Goal: Task Accomplishment & Management: Complete application form

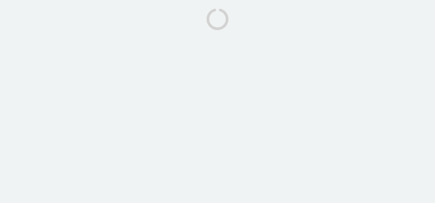
drag, startPoint x: 16, startPoint y: 8, endPoint x: 15, endPoint y: 16, distance: 8.2
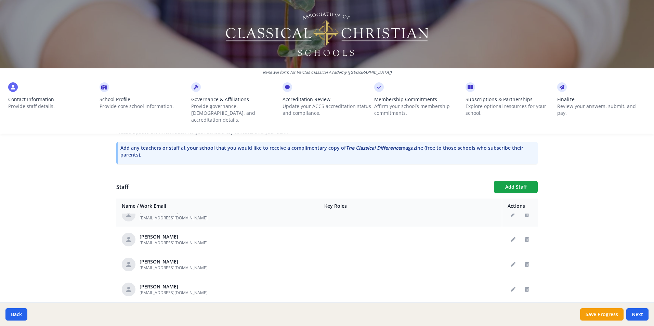
scroll to position [137, 0]
click at [434, 203] on icon "Delete staff" at bounding box center [526, 239] width 4 height 5
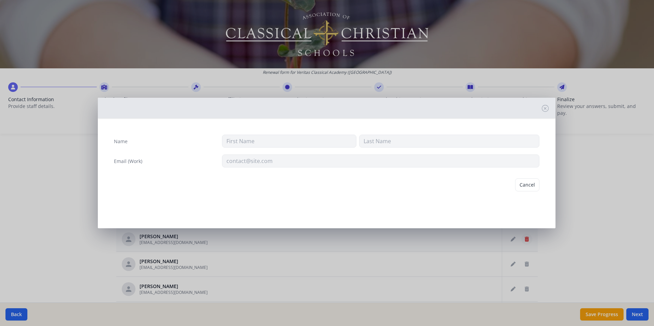
type input "[PERSON_NAME]"
type input "Bruza"
type input "[EMAIL_ADDRESS][DOMAIN_NAME]"
click at [434, 187] on button "Delete" at bounding box center [527, 184] width 24 height 13
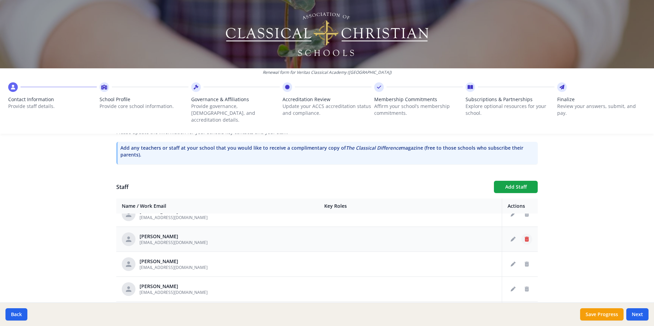
click at [434, 203] on icon "Delete staff" at bounding box center [526, 239] width 4 height 5
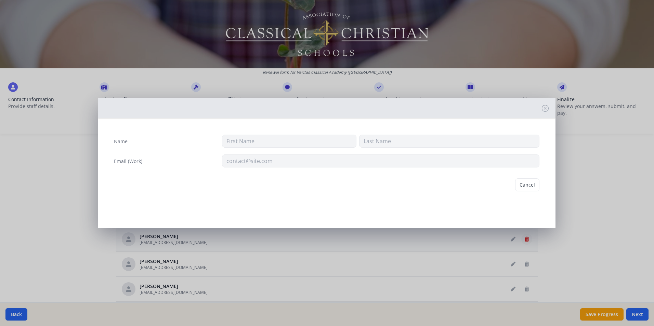
type input "[PERSON_NAME]"
type input "[EMAIL_ADDRESS][DOMAIN_NAME]"
click at [434, 187] on button "Delete" at bounding box center [527, 184] width 24 height 13
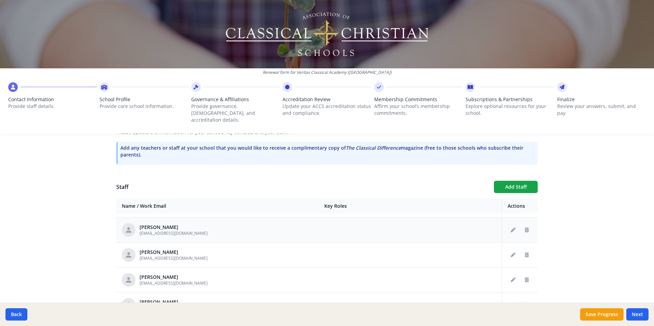
scroll to position [205, 0]
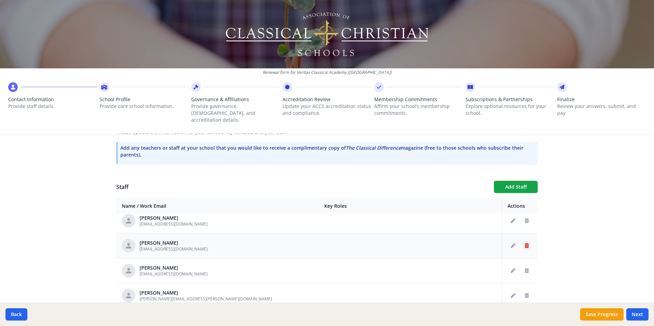
click at [434, 203] on icon "Delete staff" at bounding box center [526, 245] width 4 height 5
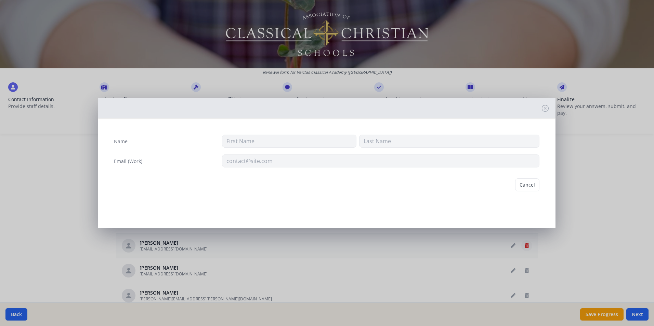
type input "[PERSON_NAME]"
type input "[EMAIL_ADDRESS][DOMAIN_NAME]"
click at [434, 188] on button "Delete" at bounding box center [527, 184] width 24 height 13
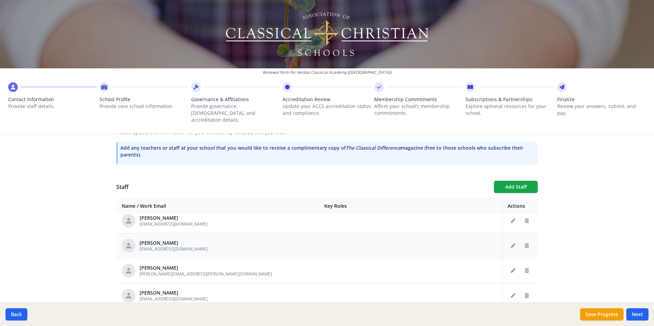
scroll to position [239, 0]
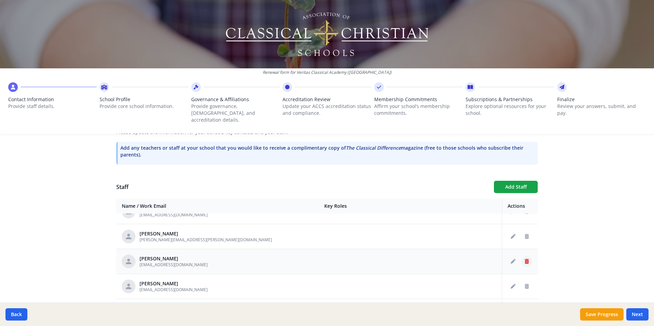
click at [434, 203] on icon "Delete staff" at bounding box center [526, 261] width 4 height 5
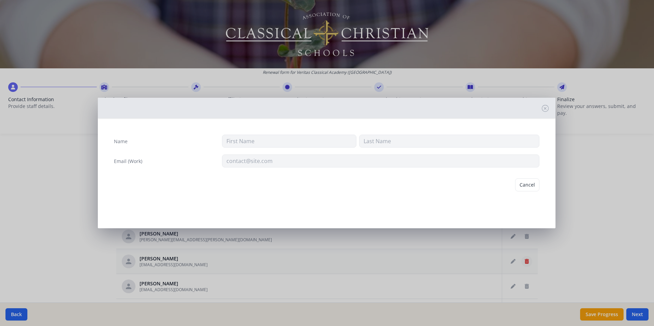
type input "[PERSON_NAME]"
type input "[EMAIL_ADDRESS][DOMAIN_NAME]"
click at [434, 183] on button "Delete" at bounding box center [527, 184] width 24 height 13
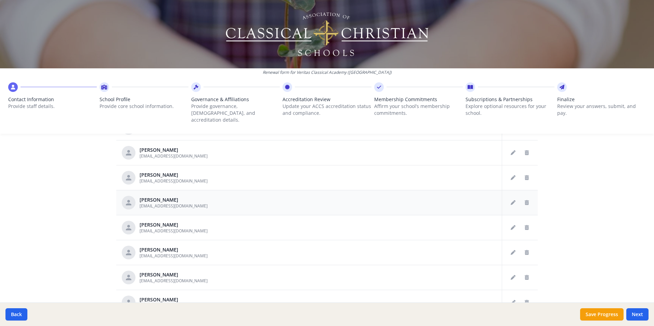
scroll to position [342, 0]
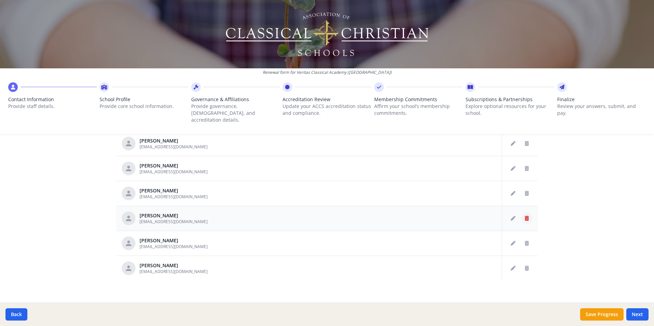
click at [434, 203] on icon "Delete staff" at bounding box center [526, 218] width 4 height 5
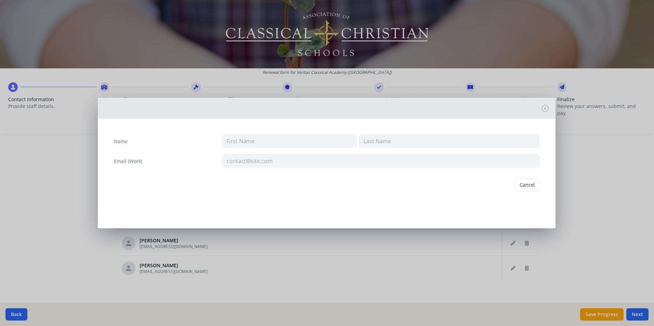
type input "[PERSON_NAME]"
type input "[EMAIL_ADDRESS][DOMAIN_NAME]"
click at [434, 186] on button "Delete" at bounding box center [527, 184] width 24 height 13
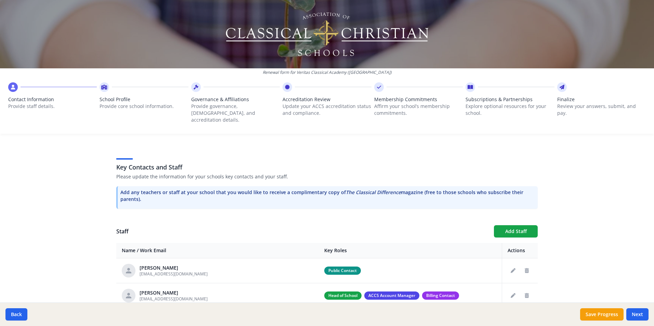
scroll to position [137, 0]
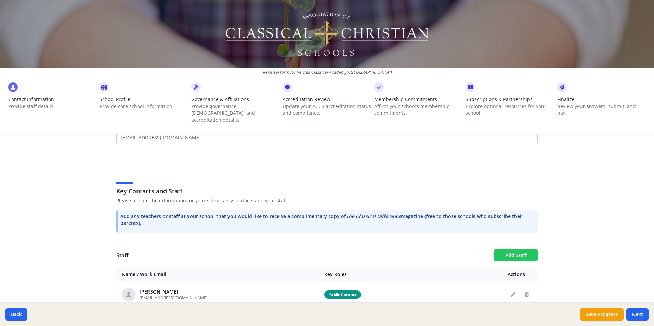
click at [434, 203] on button "Add Staff" at bounding box center [516, 255] width 44 height 12
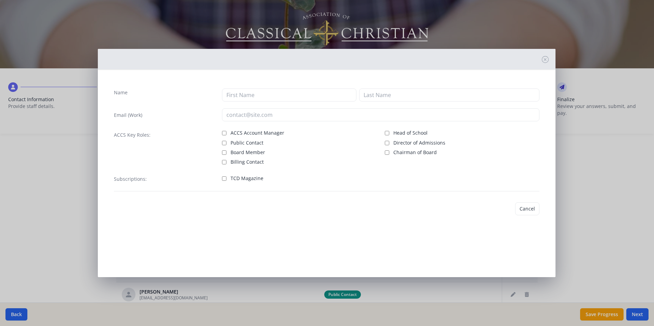
checkbox input "false"
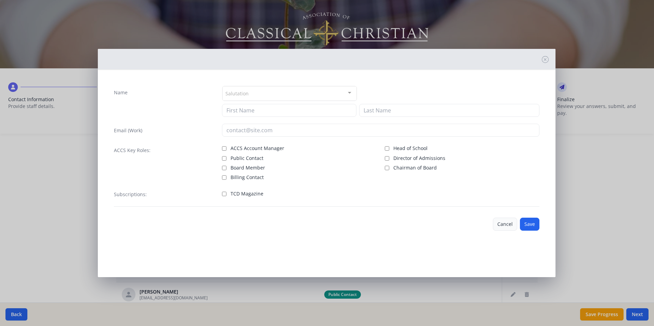
click at [434, 203] on button "Cancel" at bounding box center [505, 224] width 24 height 13
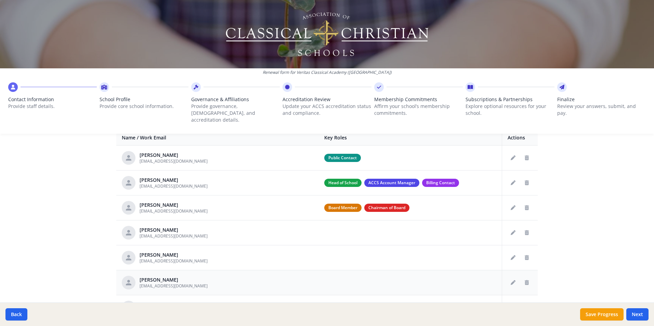
scroll to position [34, 0]
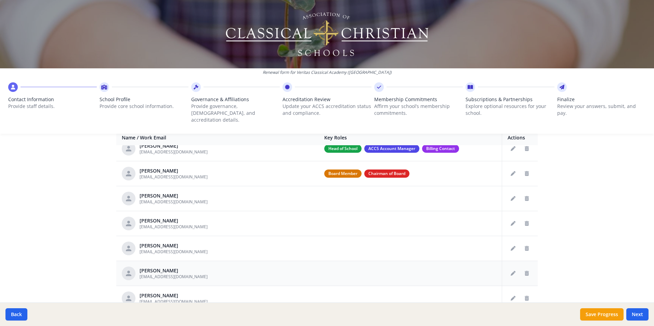
click at [165, 203] on div "[PERSON_NAME]" at bounding box center [173, 270] width 68 height 7
click at [434, 203] on button "Edit staff" at bounding box center [512, 273] width 11 height 11
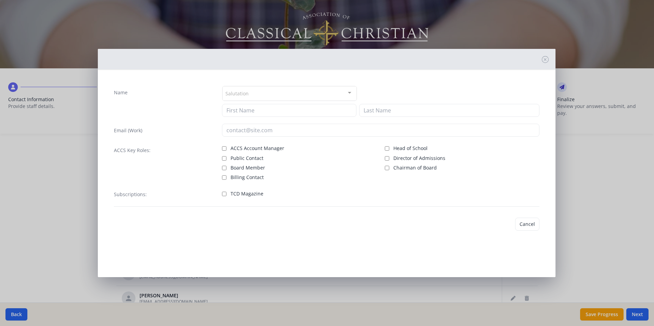
type input "[PERSON_NAME]"
type input "[EMAIL_ADDRESS][DOMAIN_NAME]"
click at [434, 203] on button "Cancel" at bounding box center [505, 224] width 24 height 13
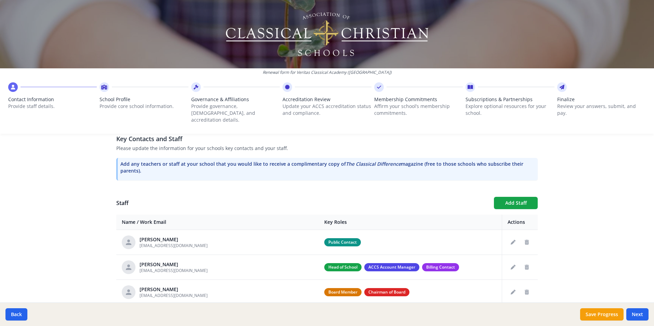
scroll to position [239, 0]
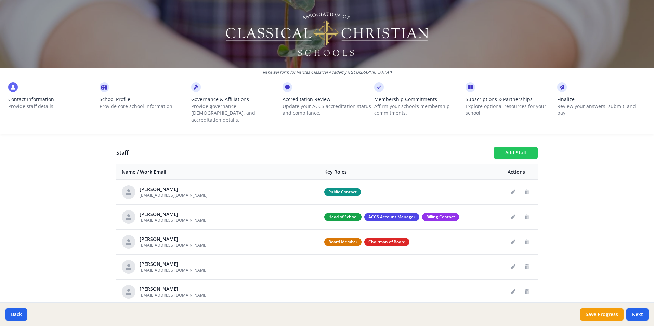
click at [434, 147] on button "Add Staff" at bounding box center [516, 153] width 44 height 12
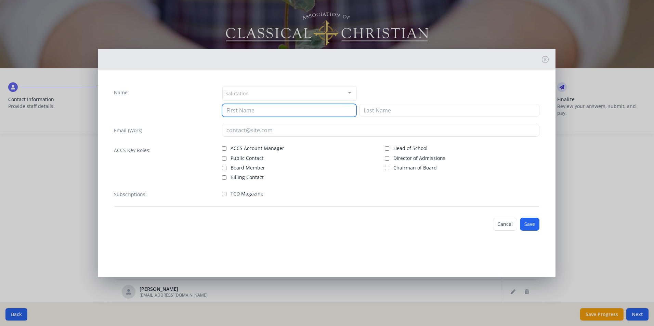
click at [309, 115] on input at bounding box center [289, 110] width 134 height 13
type input "[PERSON_NAME]"
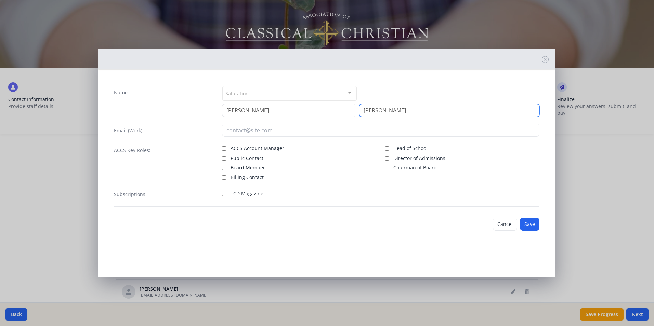
type input "[PERSON_NAME]"
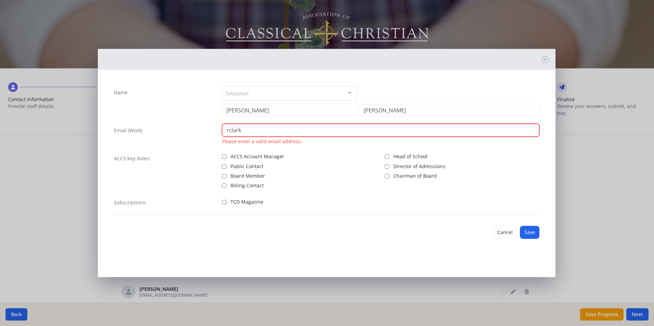
type input "[EMAIL_ADDRESS][DOMAIN_NAME]"
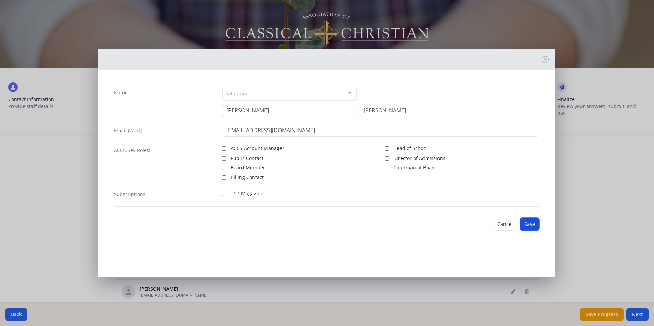
click at [434, 203] on button "Save" at bounding box center [529, 224] width 19 height 13
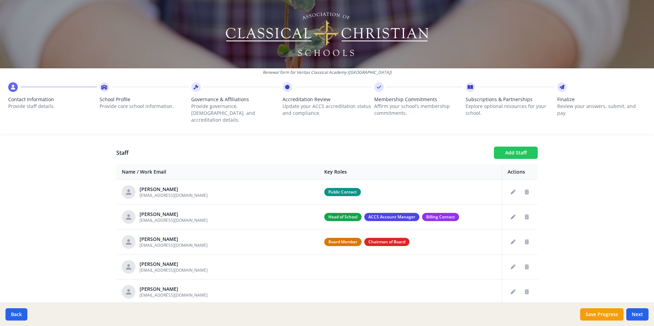
click at [434, 147] on button "Add Staff" at bounding box center [516, 153] width 44 height 12
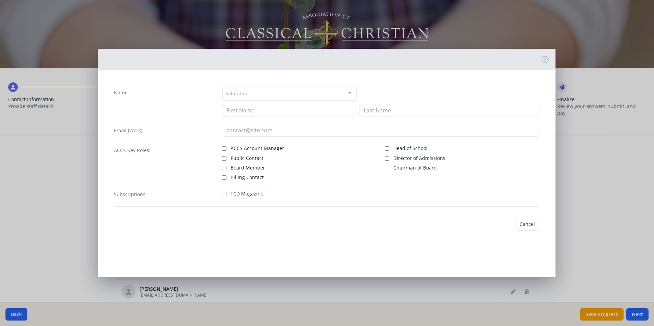
checkbox input "false"
click at [257, 111] on input at bounding box center [289, 110] width 134 height 13
type input "[PERSON_NAME]"
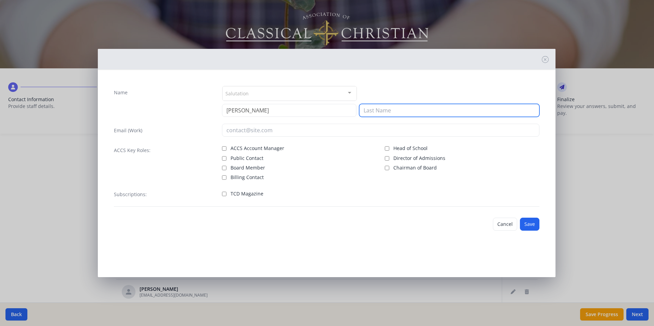
type input "[PERSON_NAME]"
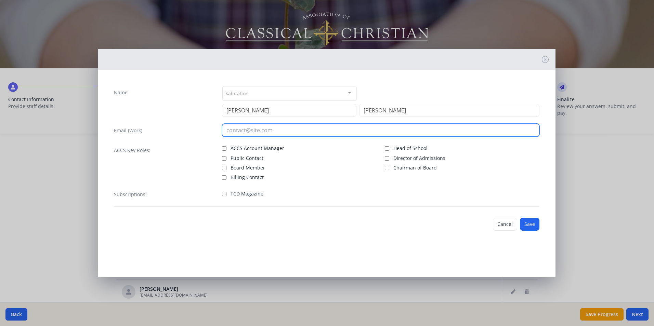
type input "[EMAIL_ADDRESS][DOMAIN_NAME]"
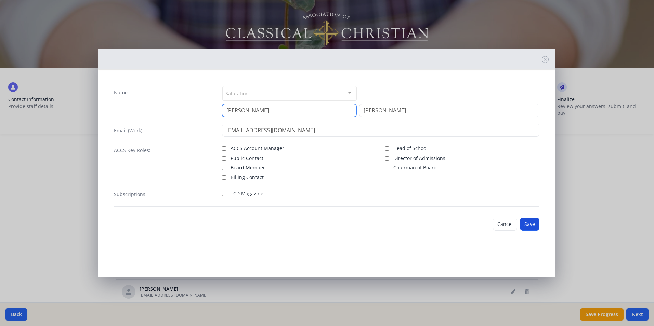
type input "[PERSON_NAME]"
click at [434, 203] on button "Save" at bounding box center [529, 224] width 19 height 13
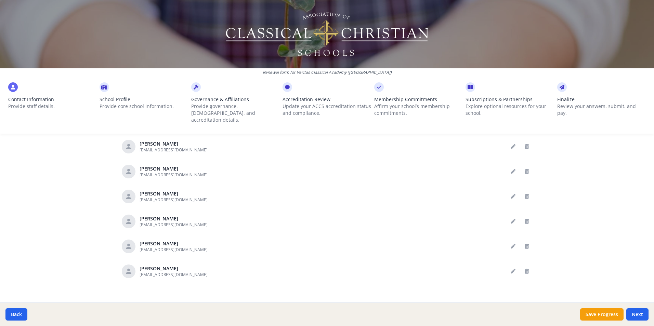
scroll to position [320, 0]
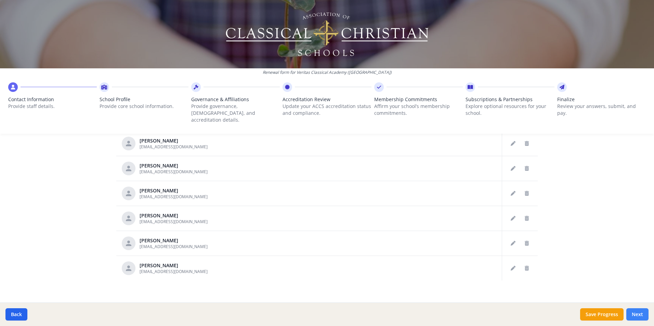
click at [434, 203] on button "Next" at bounding box center [637, 314] width 22 height 12
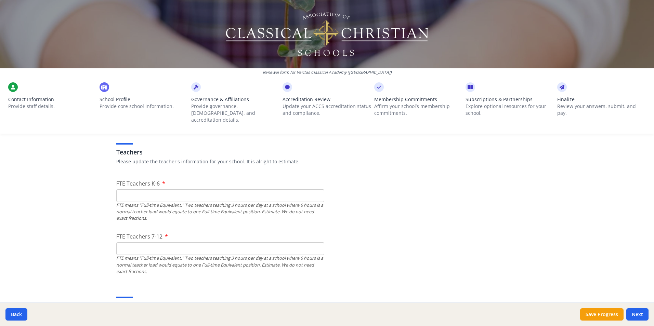
scroll to position [410, 0]
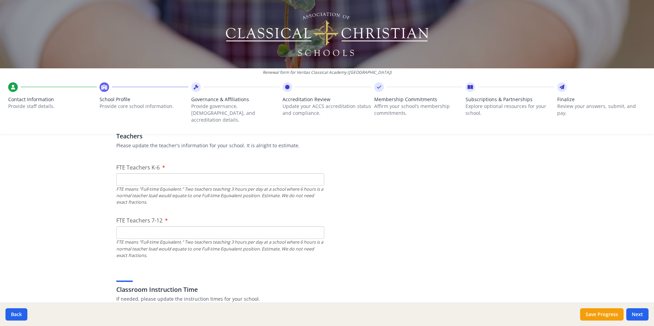
click at [127, 173] on input "FTE Teachers K-6" at bounding box center [220, 179] width 208 height 13
type input "14"
click at [144, 203] on input "FTE Teachers 7-12" at bounding box center [220, 232] width 208 height 13
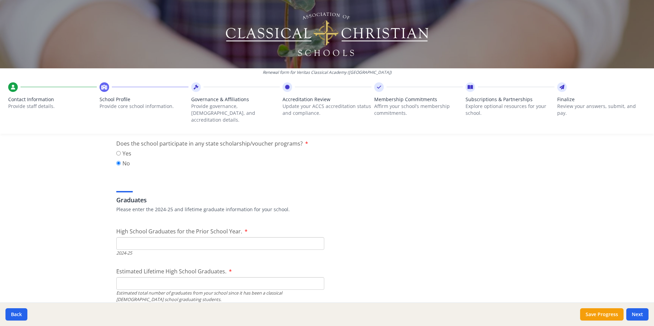
scroll to position [889, 0]
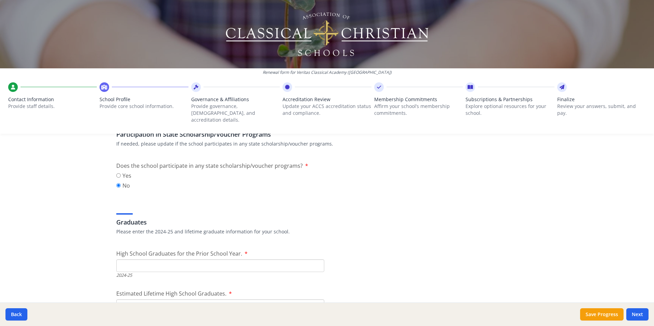
type input "10"
click at [140, 203] on input "High School Graduates for the Prior School Year." at bounding box center [220, 265] width 208 height 13
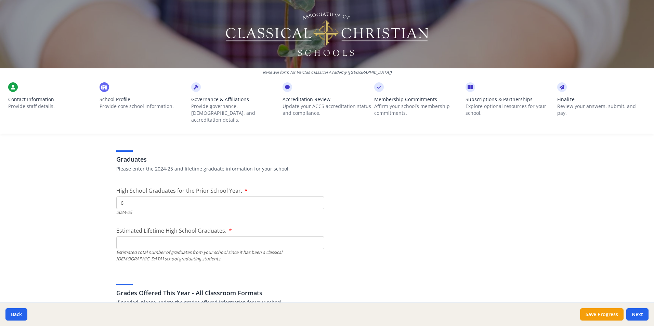
scroll to position [957, 0]
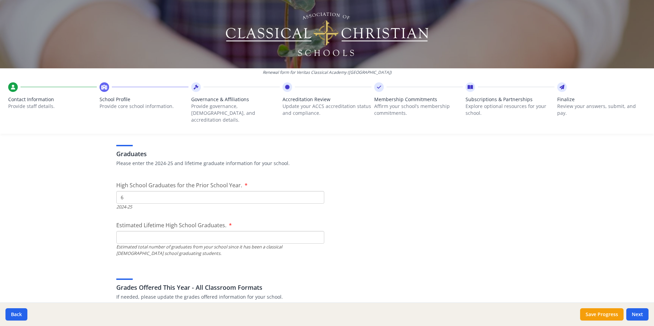
type input "6"
click at [213, 203] on input "Estimated Lifetime High School Graduates." at bounding box center [220, 237] width 208 height 13
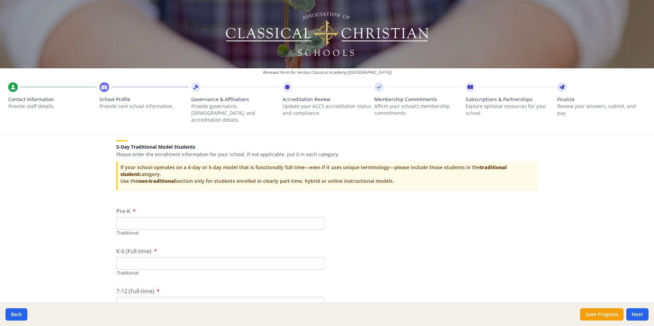
scroll to position [1367, 0]
type input "35"
click at [122, 203] on input "Pre-K" at bounding box center [220, 222] width 208 height 13
type input "0"
click at [126, 203] on input "K-6 (Full-time)" at bounding box center [220, 262] width 208 height 13
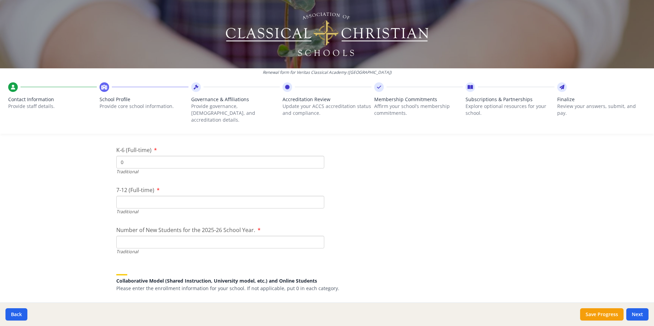
scroll to position [1470, 0]
type input "0"
click at [122, 194] on input "7-12 (Full-time)" at bounding box center [220, 200] width 208 height 13
type input "0"
click at [121, 203] on input "Number of New Students for the 2025-26 School Year." at bounding box center [220, 240] width 208 height 13
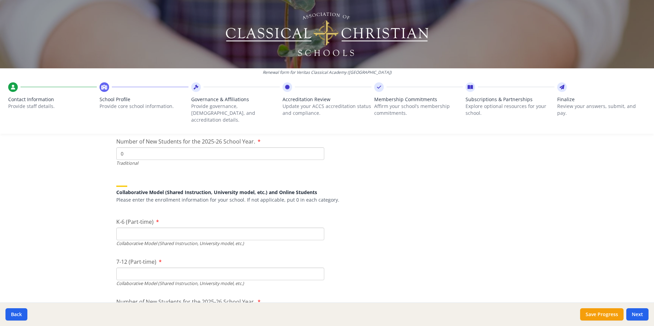
scroll to position [1572, 0]
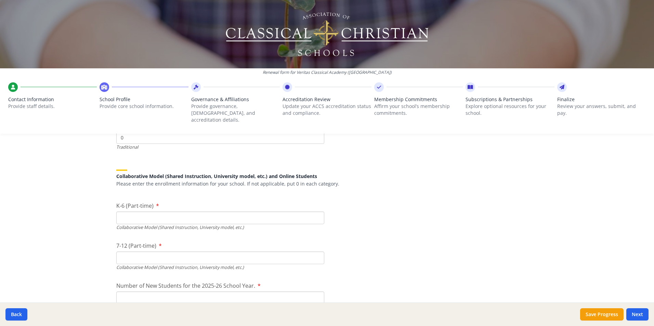
type input "0"
click at [119, 203] on input "K-6 (Part-time)" at bounding box center [220, 218] width 208 height 13
click at [139, 203] on input "K-6 (Part-time)" at bounding box center [220, 218] width 208 height 13
type input "131"
click at [135, 203] on input "7-12 (Part-time)" at bounding box center [220, 258] width 208 height 13
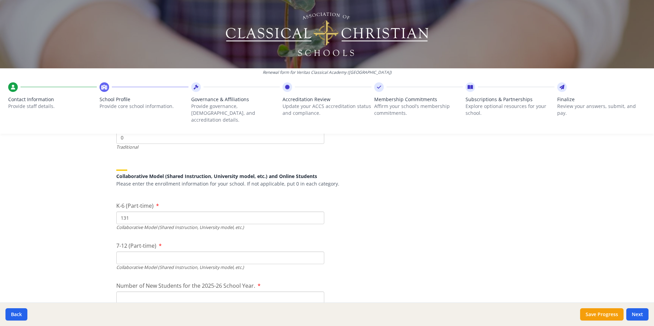
click at [147, 203] on input "7-12 (Part-time)" at bounding box center [220, 258] width 208 height 13
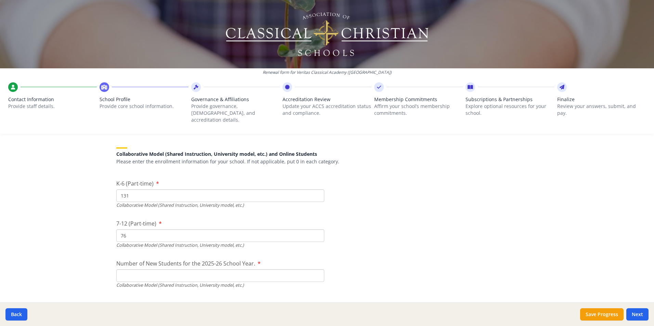
scroll to position [1607, 0]
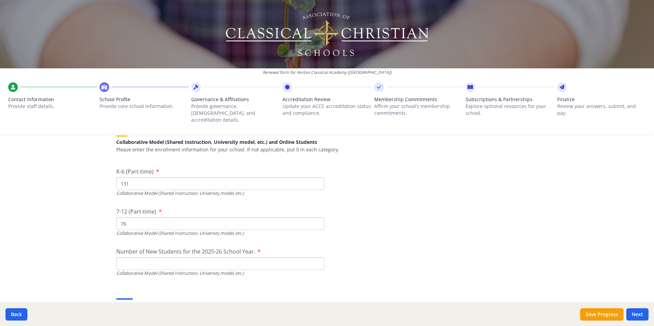
type input "76"
click at [130, 110] on input "Number of New Students for the 2025-26 School Year." at bounding box center [220, 103] width 208 height 13
click at [119, 110] on input "Number of New Students for the 2025-26 School Year." at bounding box center [220, 103] width 208 height 13
type input "31"
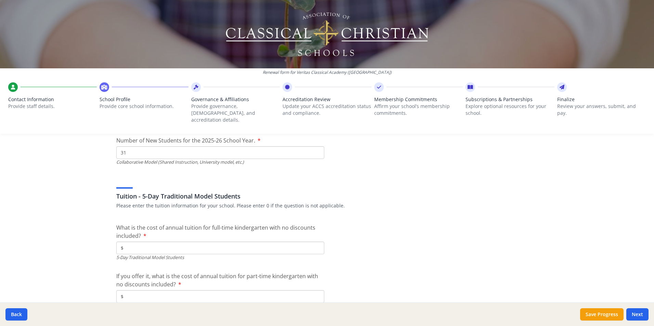
scroll to position [1718, 0]
click at [145, 203] on input "$" at bounding box center [220, 247] width 208 height 13
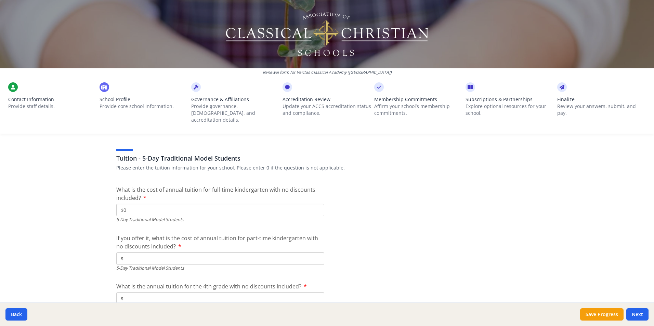
scroll to position [1759, 0]
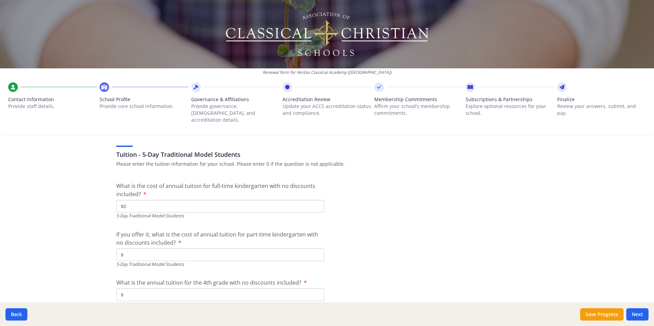
type input "$0"
click at [138, 203] on input "$0" at bounding box center [220, 255] width 208 height 13
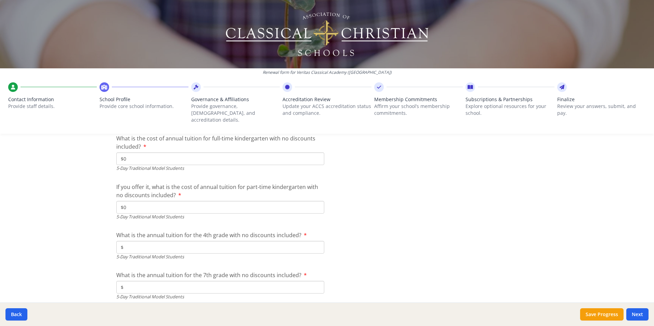
scroll to position [1808, 0]
type input "$0"
click at [133, 203] on input "$" at bounding box center [220, 246] width 208 height 13
type input "$0"
click at [130, 203] on input "$0" at bounding box center [220, 286] width 208 height 13
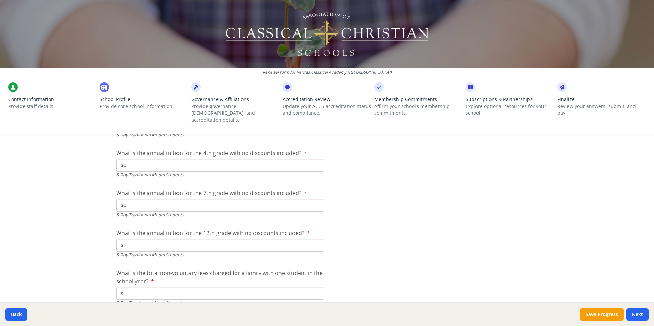
scroll to position [1891, 0]
type input "$0"
click at [147, 203] on input "$0" at bounding box center [220, 243] width 208 height 13
type input "$0"
click at [125, 203] on input "$0" at bounding box center [220, 291] width 208 height 13
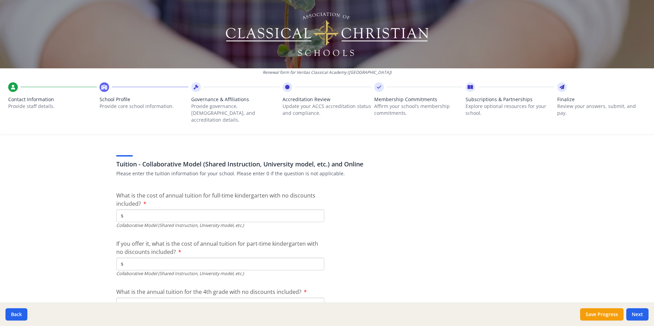
scroll to position [2063, 0]
type input "$0"
type input "$5 115"
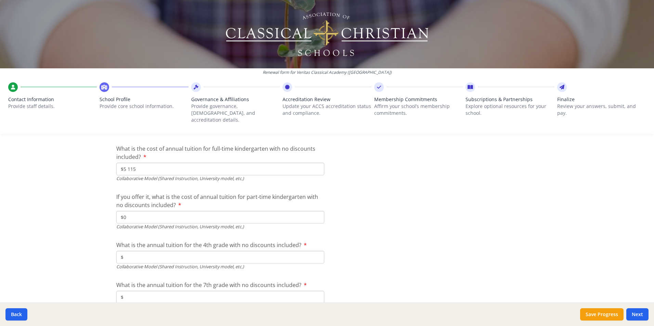
scroll to position [2131, 0]
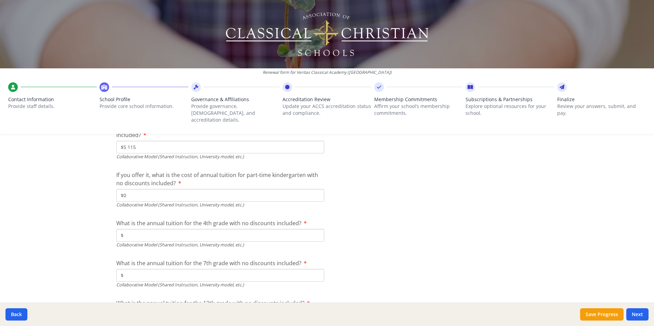
type input "$0"
type input "$5 115"
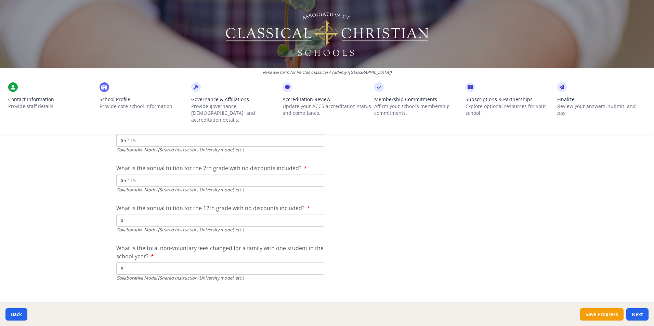
scroll to position [2227, 0]
type input "$5 115"
drag, startPoint x: 123, startPoint y: 261, endPoint x: 125, endPoint y: 257, distance: 4.4
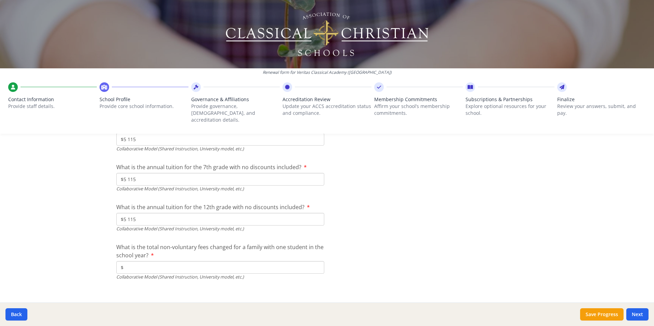
click at [123, 203] on input "$" at bounding box center [220, 267] width 208 height 13
type input "$570"
click at [434, 203] on button "Next" at bounding box center [637, 314] width 22 height 12
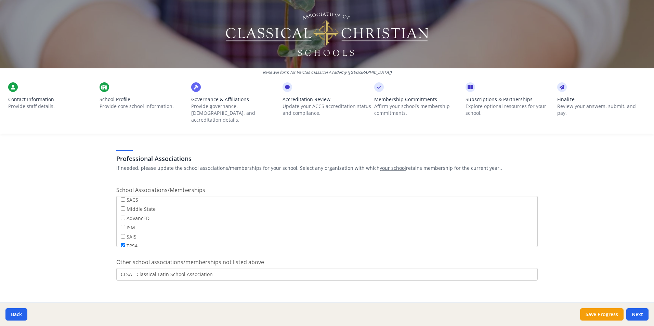
scroll to position [55, 0]
click at [434, 203] on button "Next" at bounding box center [637, 314] width 22 height 12
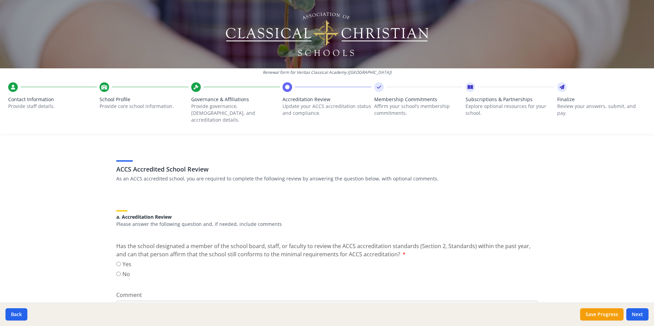
scroll to position [34, 0]
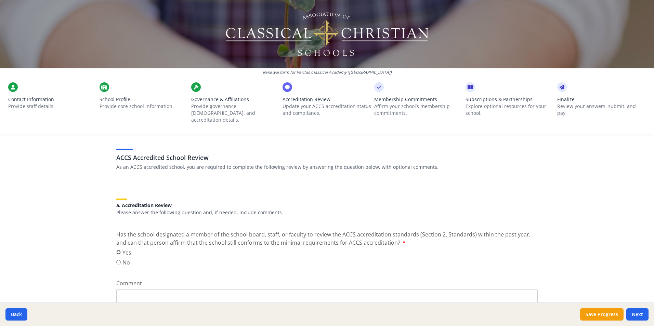
click at [117, 203] on input "Yes" at bounding box center [118, 252] width 4 height 4
radio input "true"
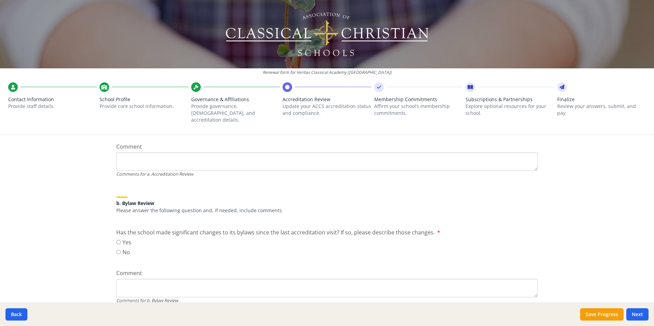
scroll to position [205, 0]
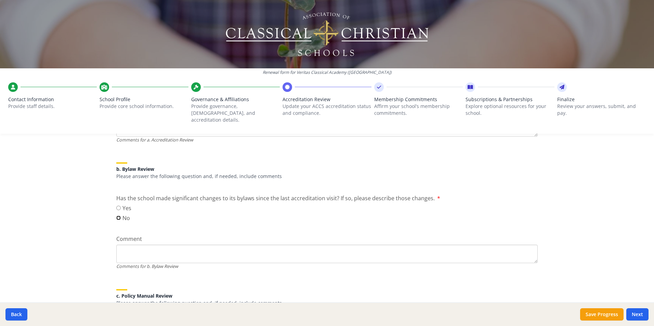
click at [116, 203] on input "No" at bounding box center [118, 218] width 4 height 4
radio input "true"
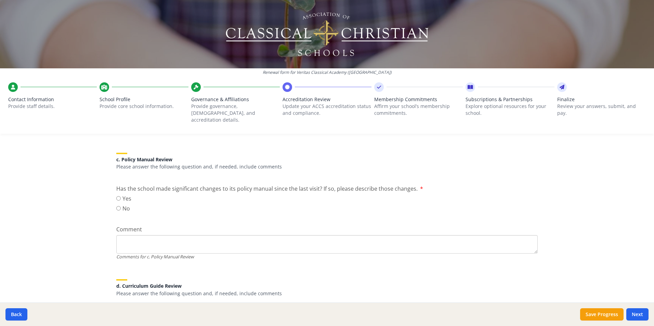
scroll to position [342, 0]
click at [116, 203] on input "No" at bounding box center [118, 208] width 4 height 4
radio input "true"
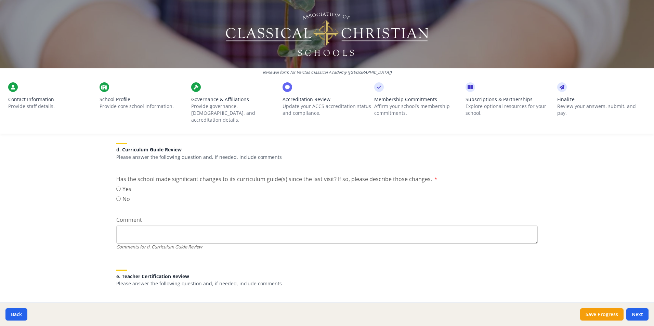
scroll to position [479, 0]
click at [116, 196] on input "No" at bounding box center [118, 198] width 4 height 4
radio input "true"
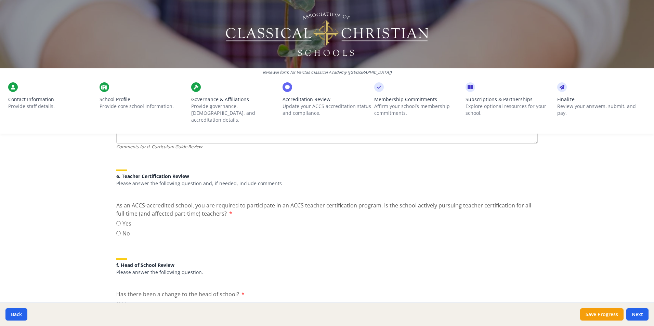
scroll to position [581, 0]
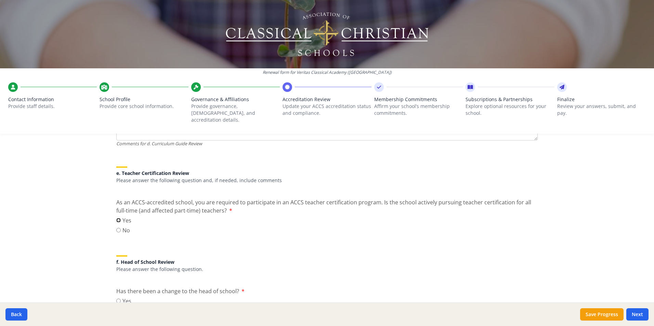
click at [116, 203] on input "Yes" at bounding box center [118, 220] width 4 height 4
radio input "true"
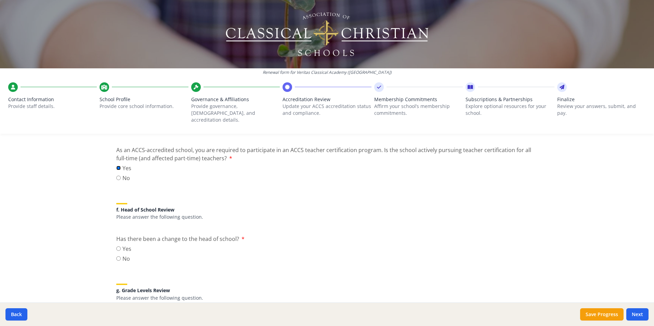
scroll to position [649, 0]
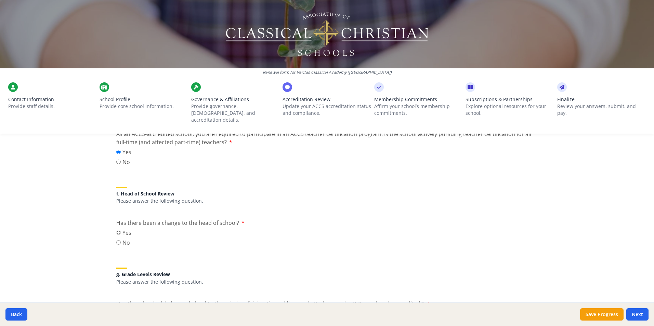
click at [117, 203] on input "Yes" at bounding box center [118, 232] width 4 height 4
radio input "true"
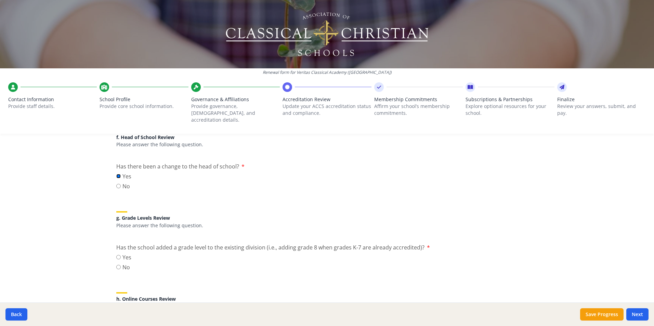
scroll to position [718, 0]
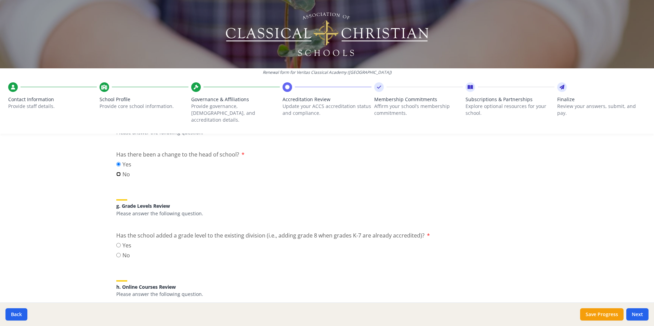
drag, startPoint x: 116, startPoint y: 169, endPoint x: 128, endPoint y: 170, distance: 11.4
click at [116, 172] on input "No" at bounding box center [118, 174] width 4 height 4
radio input "true"
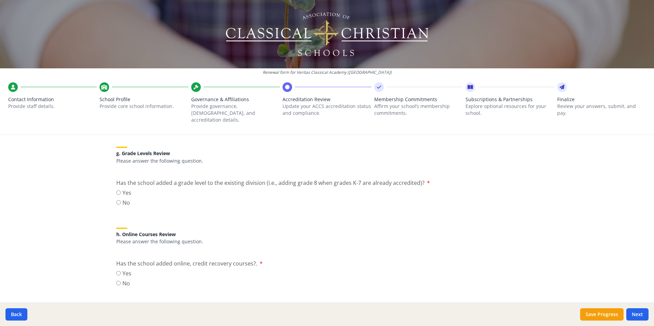
scroll to position [786, 0]
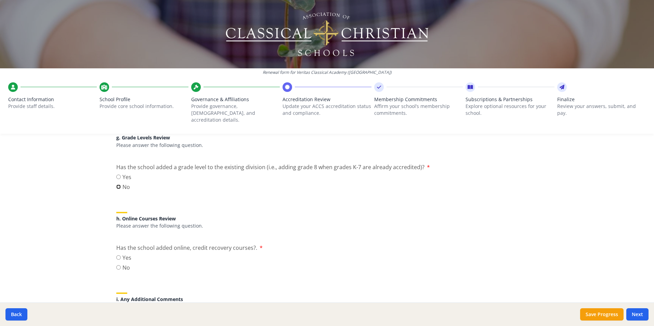
click at [116, 185] on input "No" at bounding box center [118, 187] width 4 height 4
radio input "true"
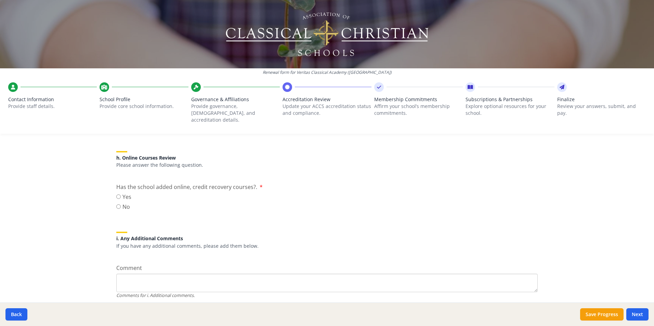
scroll to position [855, 0]
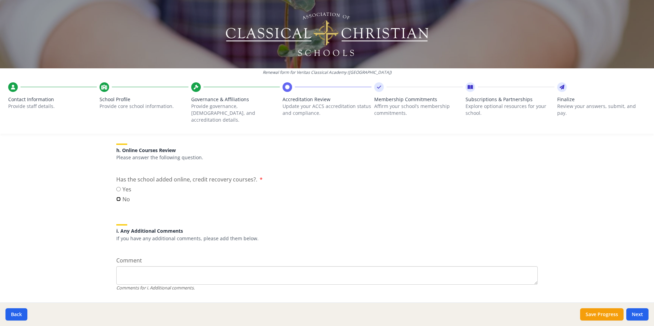
click at [116, 197] on input "No" at bounding box center [118, 199] width 4 height 4
radio input "true"
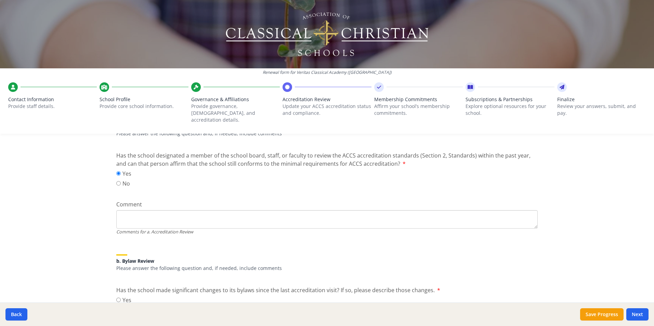
scroll to position [0, 0]
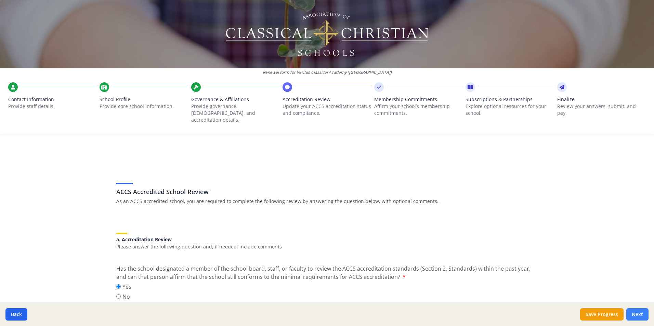
click at [434, 203] on button "Next" at bounding box center [637, 314] width 22 height 12
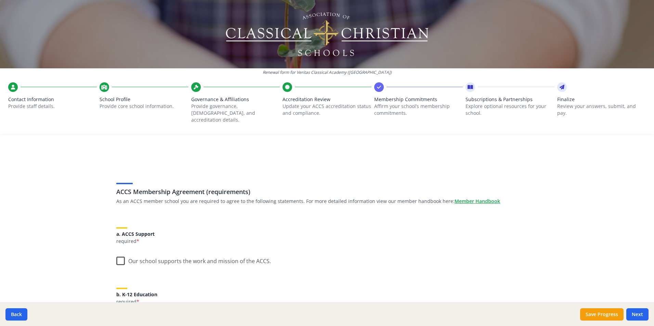
click at [119, 203] on label "Our school supports the work and mission of the ACCS." at bounding box center [193, 259] width 155 height 15
click at [0, 0] on input "Our school supports the work and mission of the ACCS." at bounding box center [0, 0] width 0 height 0
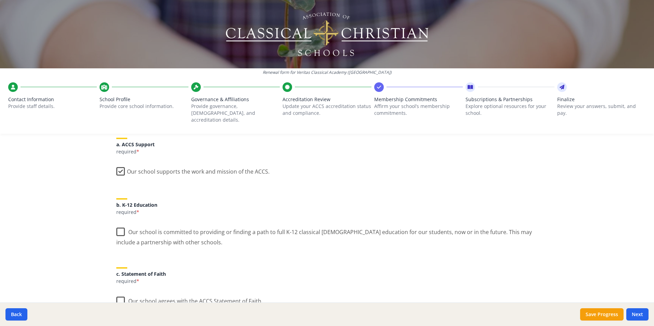
scroll to position [90, 0]
click at [117, 203] on label "Our school is committed to providing or finding a path to full K-12 classical […" at bounding box center [326, 234] width 421 height 23
click at [0, 0] on input "Our school is committed to providing or finding a path to full K-12 classical […" at bounding box center [0, 0] width 0 height 0
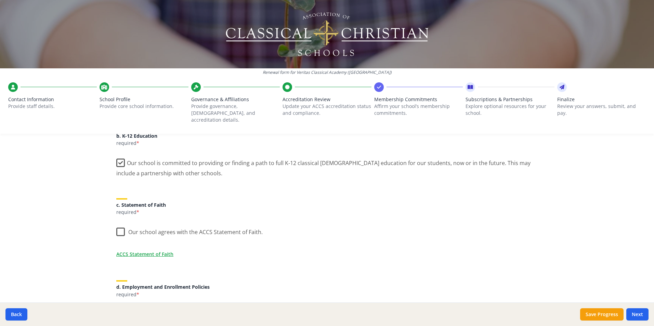
scroll to position [159, 0]
click at [117, 203] on label "Our school agrees with the ACCS Statement of Faith." at bounding box center [189, 230] width 146 height 15
click at [0, 0] on input "Our school agrees with the ACCS Statement of Faith." at bounding box center [0, 0] width 0 height 0
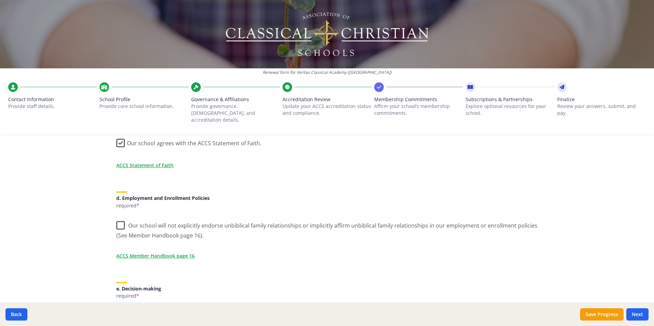
scroll to position [249, 0]
click at [118, 203] on label "Our school will not explicitly endorse unbiblical family relationships or impli…" at bounding box center [326, 227] width 421 height 23
click at [0, 0] on input "Our school will not explicitly endorse unbiblical family relationships or impli…" at bounding box center [0, 0] width 0 height 0
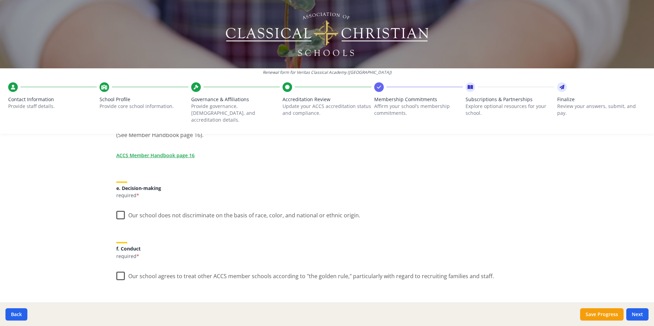
scroll to position [349, 0]
click at [118, 203] on label "Our school does not discriminate on the basis of race, color, and national or e…" at bounding box center [238, 213] width 244 height 15
click at [0, 0] on input "Our school does not discriminate on the basis of race, color, and national or e…" at bounding box center [0, 0] width 0 height 0
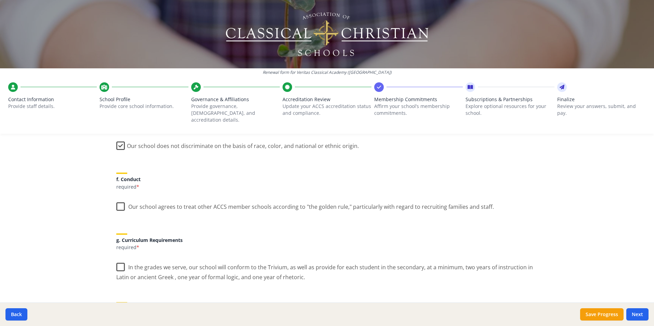
scroll to position [418, 0]
click at [118, 201] on label "Our school agrees to treat other ACCS member schools according to "the golden r…" at bounding box center [304, 205] width 377 height 15
click at [0, 0] on input "Our school agrees to treat other ACCS member schools according to "the golden r…" at bounding box center [0, 0] width 0 height 0
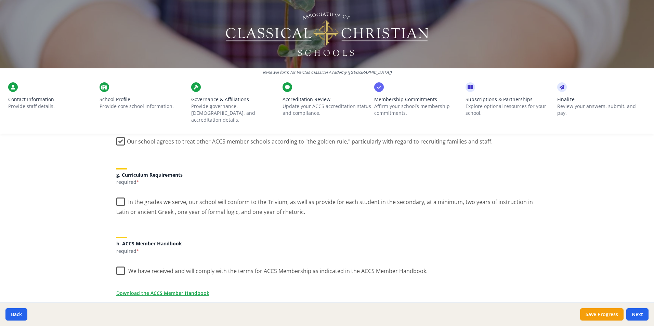
scroll to position [481, 0]
click at [118, 197] on label "In the grades we serve, our school will conform to the Trivium, as well as prov…" at bounding box center [326, 205] width 421 height 23
click at [0, 0] on input "In the grades we serve, our school will conform to the Trivium, as well as prov…" at bounding box center [0, 0] width 0 height 0
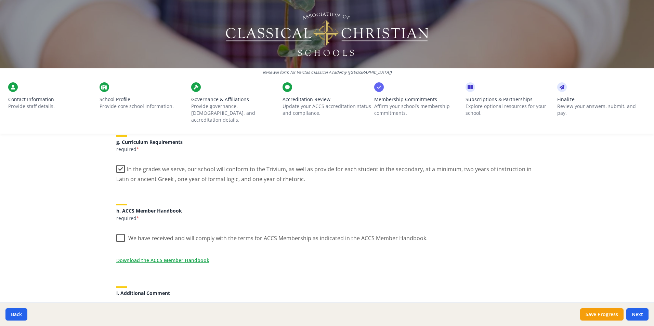
click at [118, 203] on label "We have received and will comply with the terms for ACCS Membership as indicate…" at bounding box center [271, 236] width 311 height 15
click at [0, 0] on input "We have received and will comply with the terms for ACCS Membership as indicate…" at bounding box center [0, 0] width 0 height 0
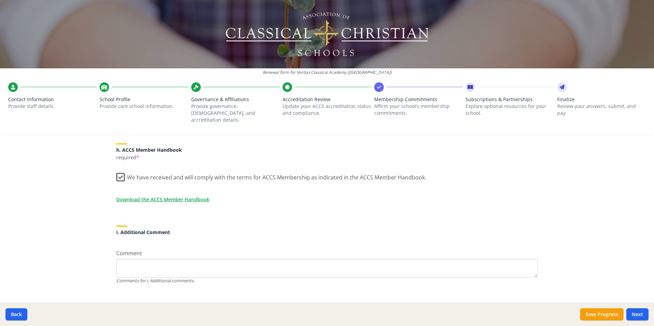
scroll to position [580, 0]
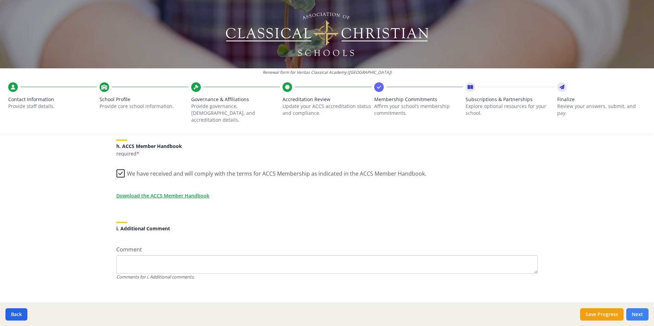
click at [434, 203] on button "Next" at bounding box center [637, 314] width 22 height 12
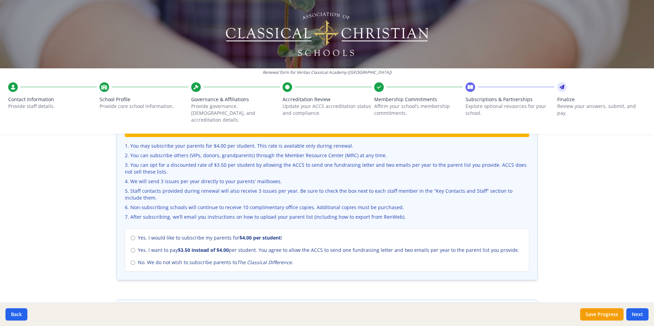
scroll to position [239, 0]
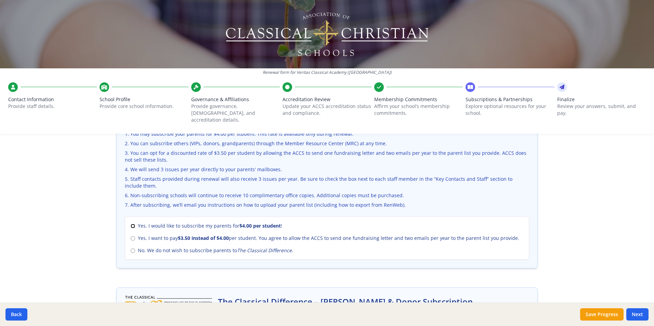
click at [131, 203] on input "Yes. I would like to subscribe my parents for $4.00 per student !" at bounding box center [133, 226] width 4 height 4
radio input "true"
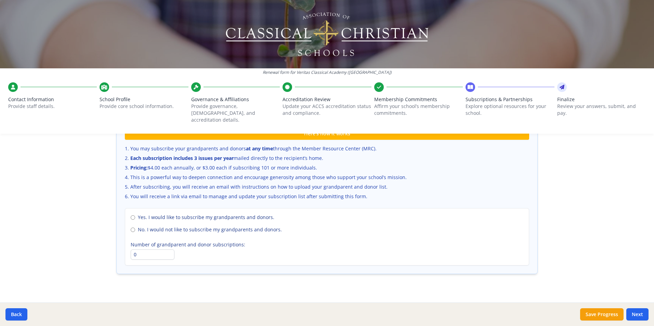
scroll to position [455, 0]
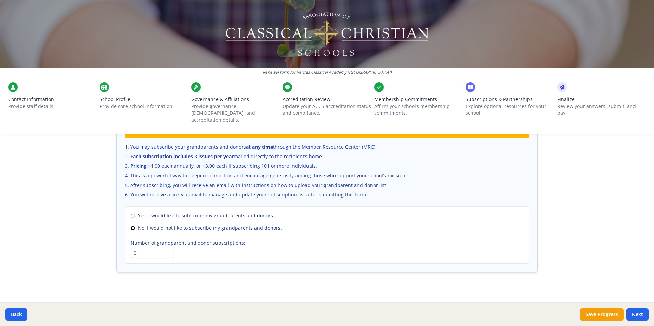
click at [131, 203] on input "No. I would not like to subscribe my grandparents and donors." at bounding box center [133, 228] width 4 height 4
radio input "true"
click at [434, 203] on button "Next" at bounding box center [637, 314] width 22 height 12
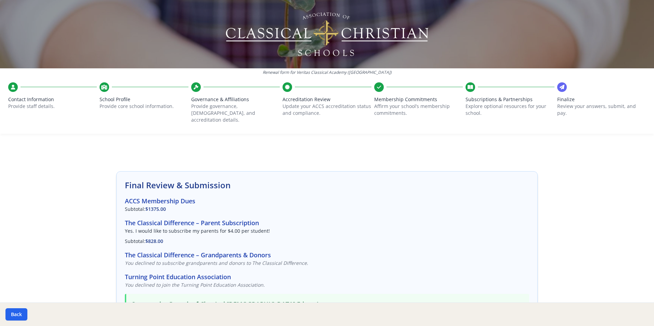
scroll to position [0, 0]
click at [21, 203] on button "Back" at bounding box center [16, 314] width 22 height 12
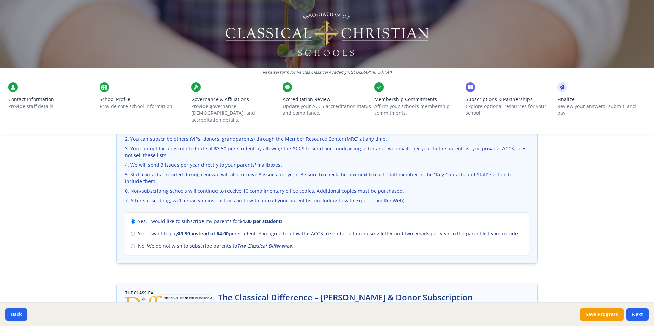
scroll to position [244, 0]
click at [131, 203] on input "No. We do not wish to subscribe parents to The Classical Difference ." at bounding box center [133, 245] width 4 height 4
radio input "true"
radio input "false"
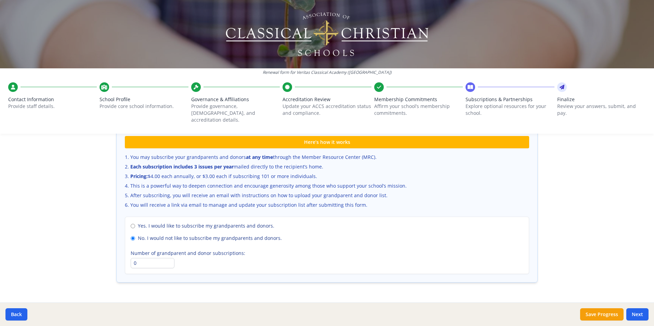
scroll to position [455, 0]
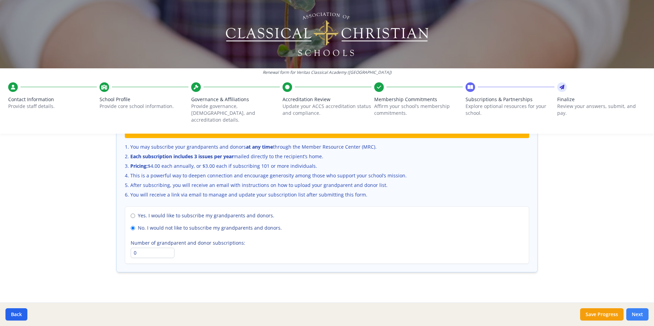
click at [434, 203] on button "Next" at bounding box center [637, 314] width 22 height 12
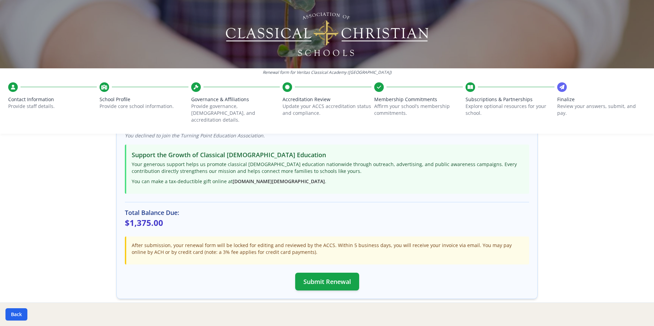
scroll to position [140, 0]
click at [314, 203] on button "Submit Renewal" at bounding box center [327, 281] width 64 height 18
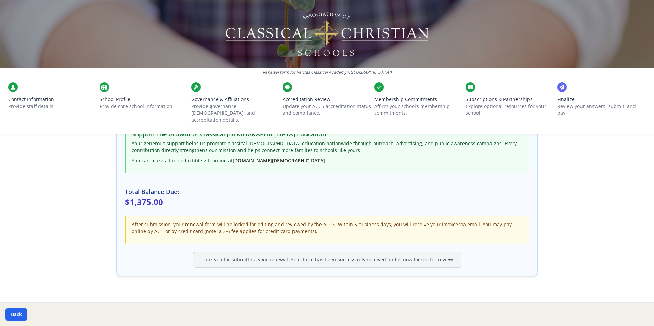
scroll to position [164, 0]
